Goal: Information Seeking & Learning: Learn about a topic

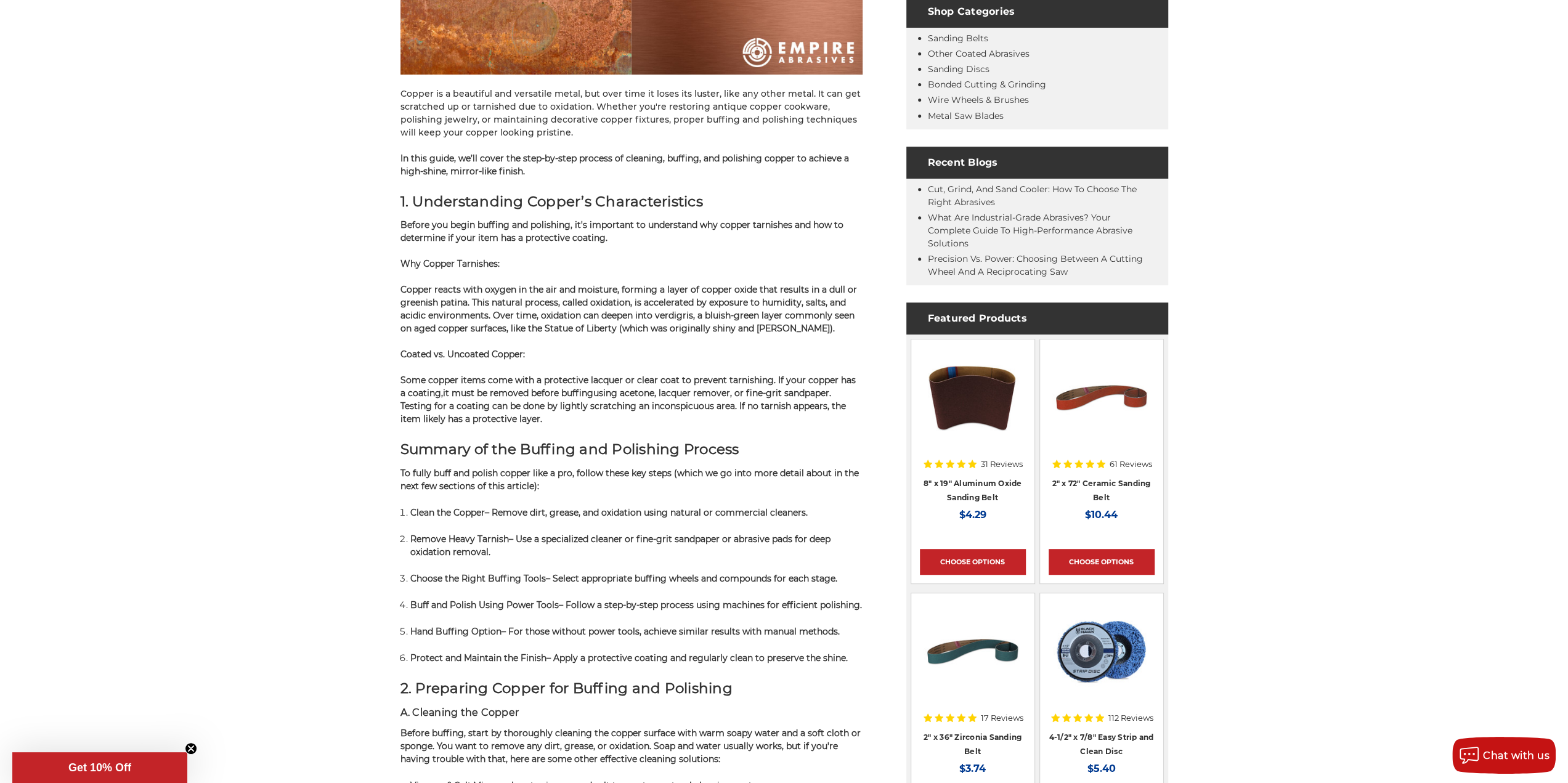
scroll to position [492, 0]
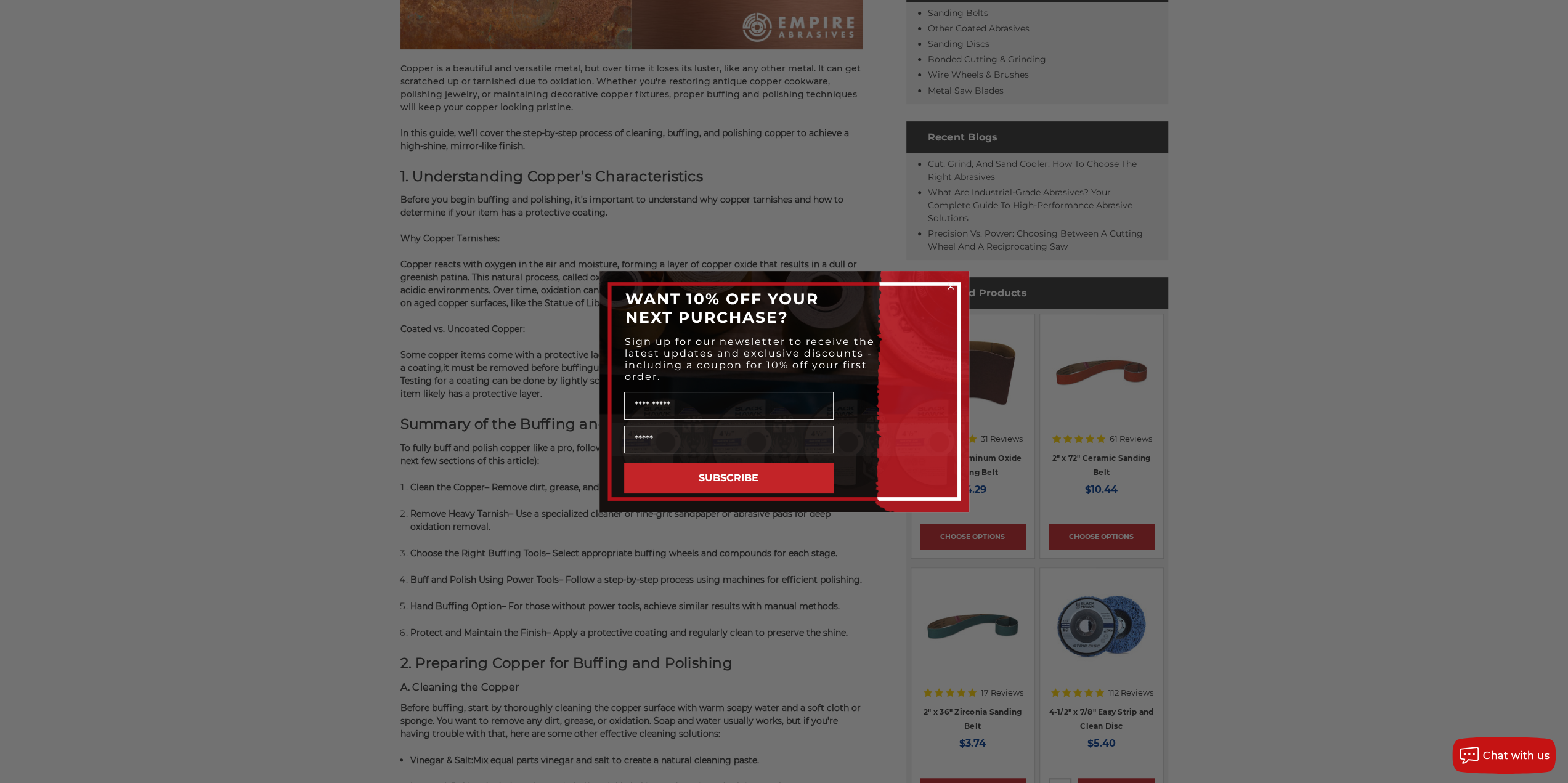
click at [952, 285] on icon "Close dialog" at bounding box center [950, 286] width 5 height 5
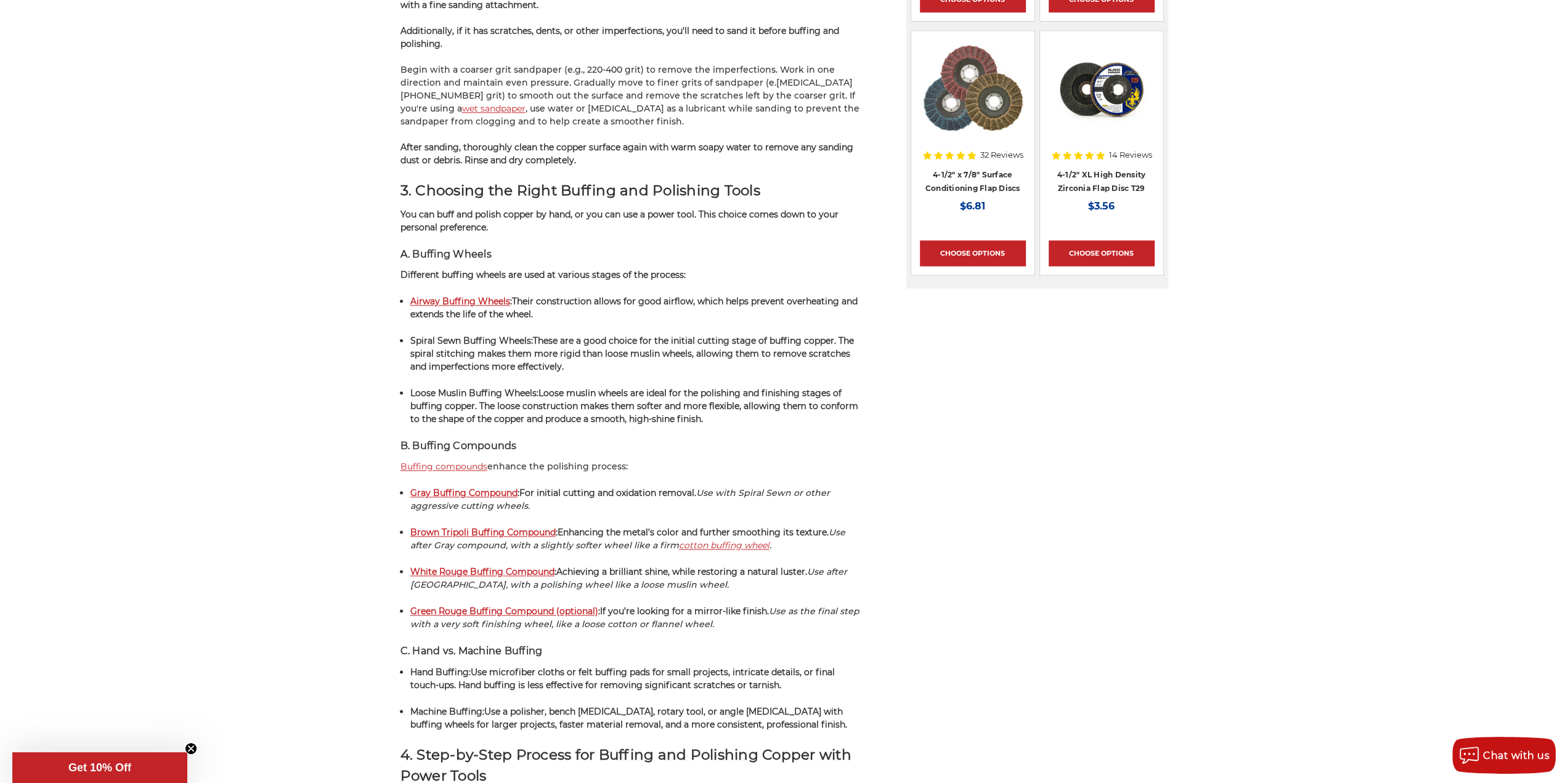
scroll to position [1540, 0]
click at [466, 295] on strong "Airway Buffing Wheels" at bounding box center [460, 299] width 100 height 11
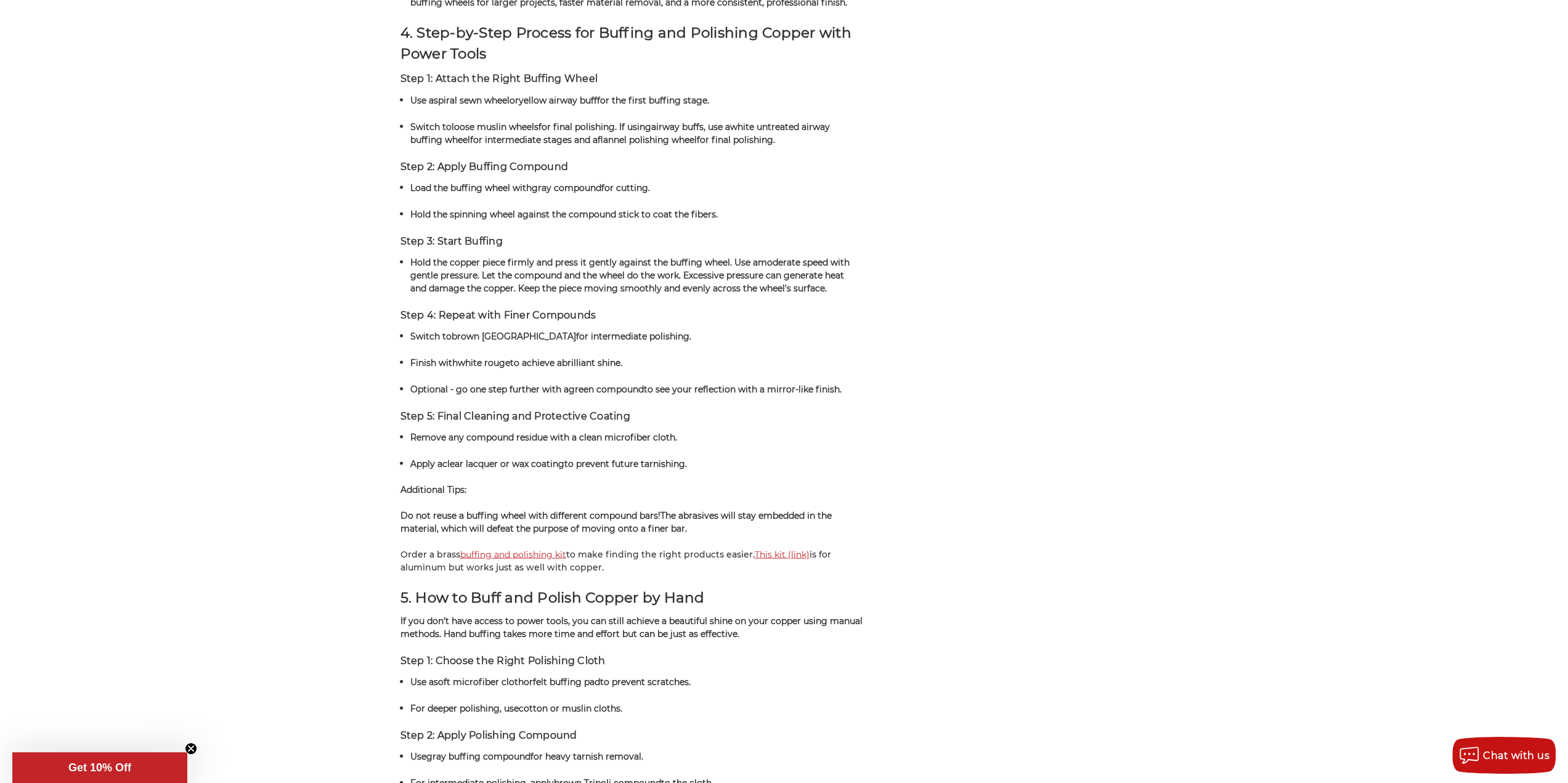
scroll to position [2279, 0]
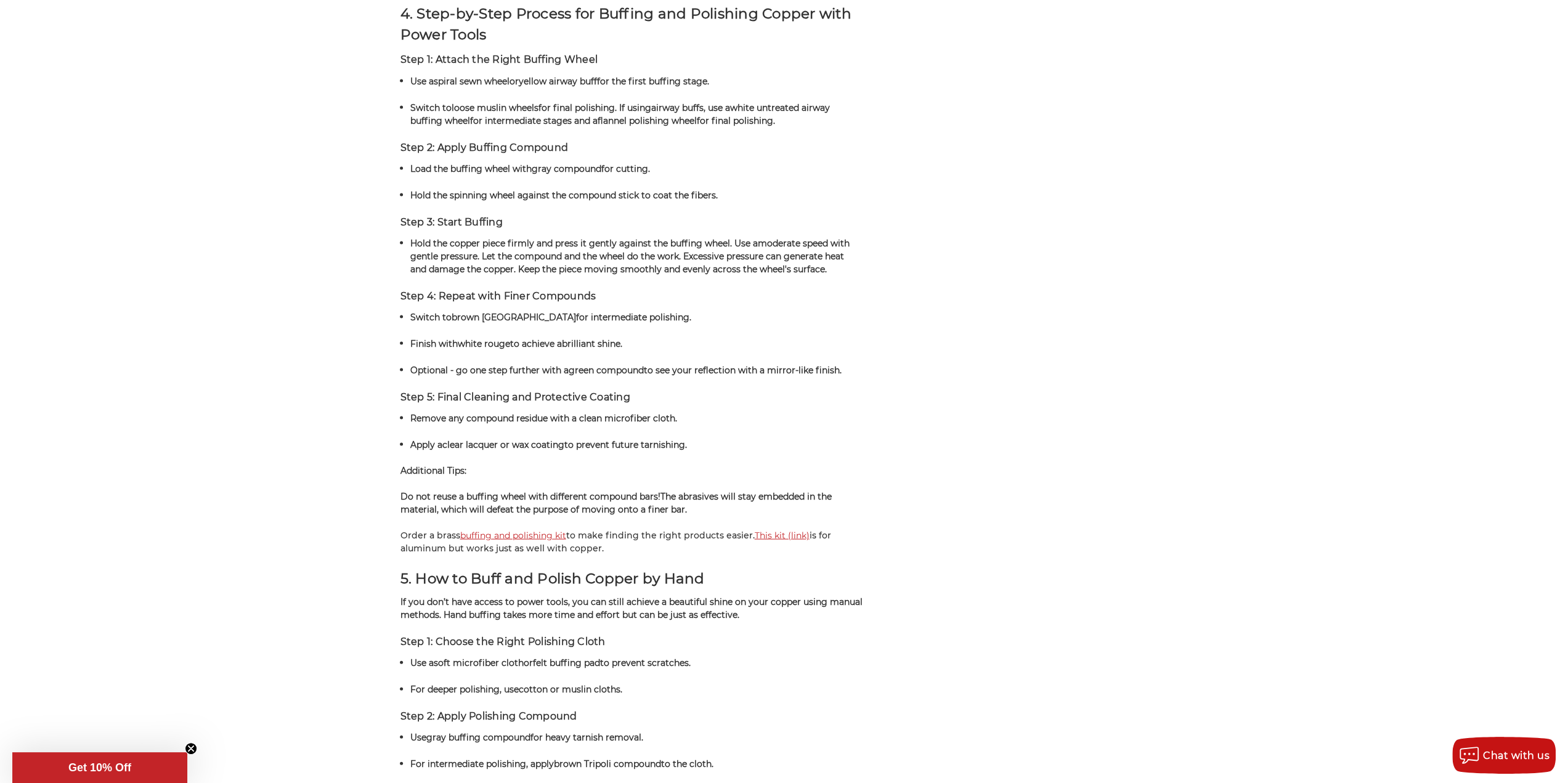
click at [493, 529] on link "buffing and polishing kit" at bounding box center [513, 534] width 106 height 11
